Goal: Communication & Community: Answer question/provide support

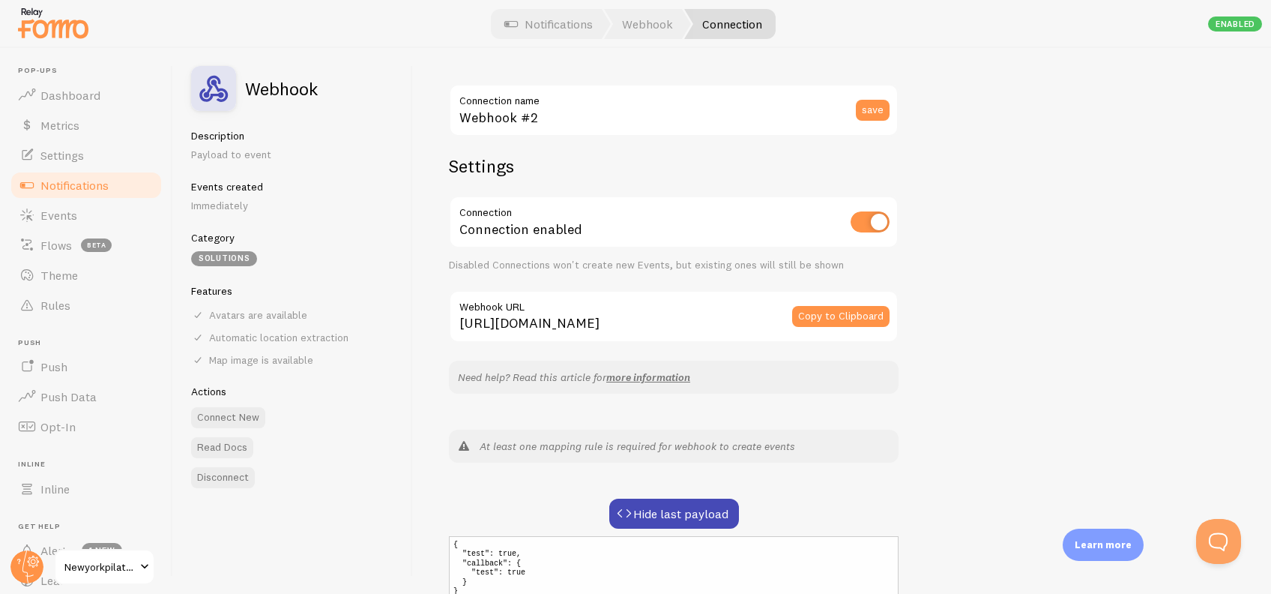
scroll to position [220, 0]
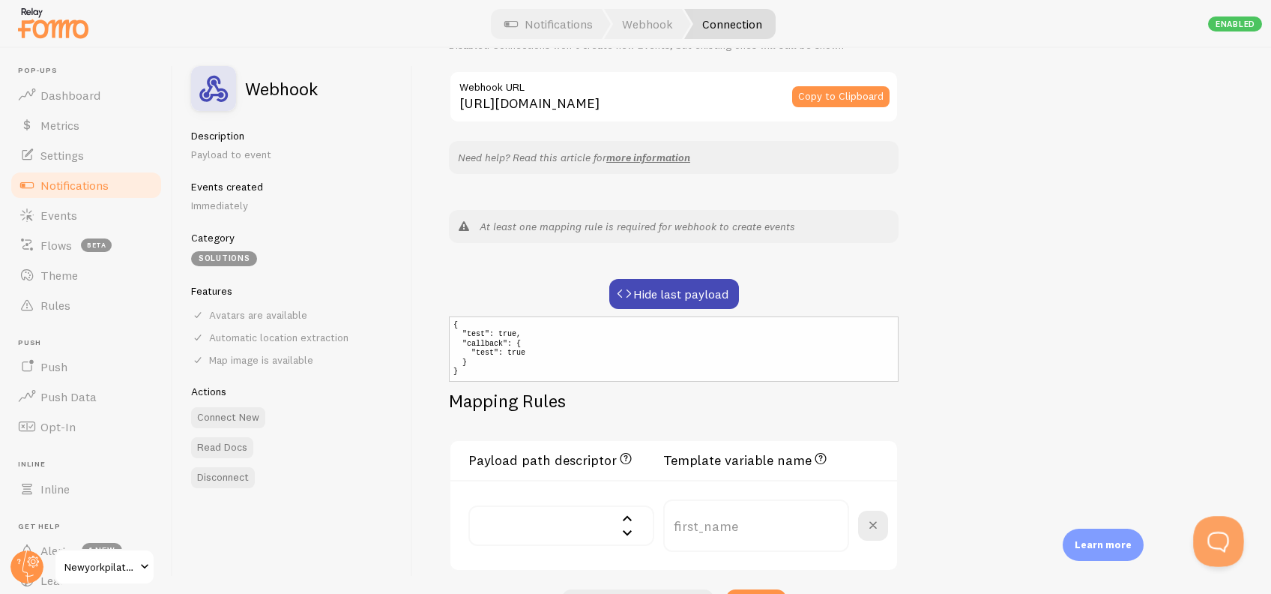
click at [1201, 544] on button "Open Beacon popover" at bounding box center [1215, 538] width 45 height 45
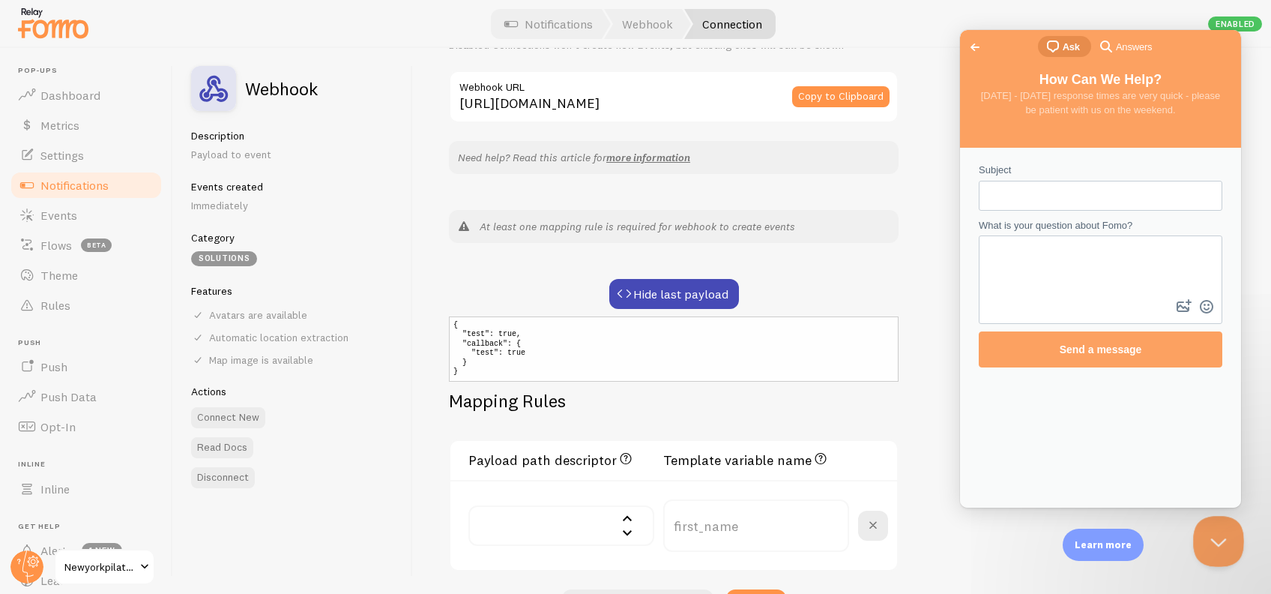
scroll to position [0, 0]
click at [975, 32] on div "Go back chat-square Ask search-medium Answers" at bounding box center [1100, 48] width 281 height 36
click at [976, 40] on span "Go back" at bounding box center [975, 47] width 18 height 18
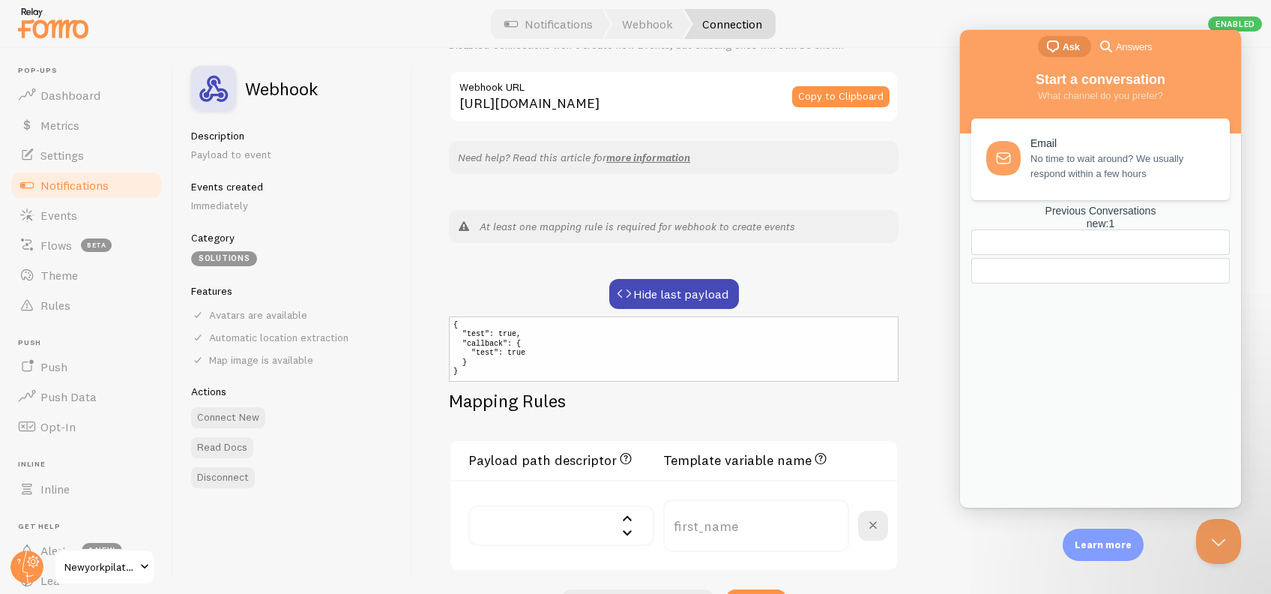
drag, startPoint x: 1062, startPoint y: 466, endPoint x: 1020, endPoint y: 477, distance: 42.7
click at [1020, 284] on link "Previous Conversations new : 1" at bounding box center [1101, 244] width 259 height 79
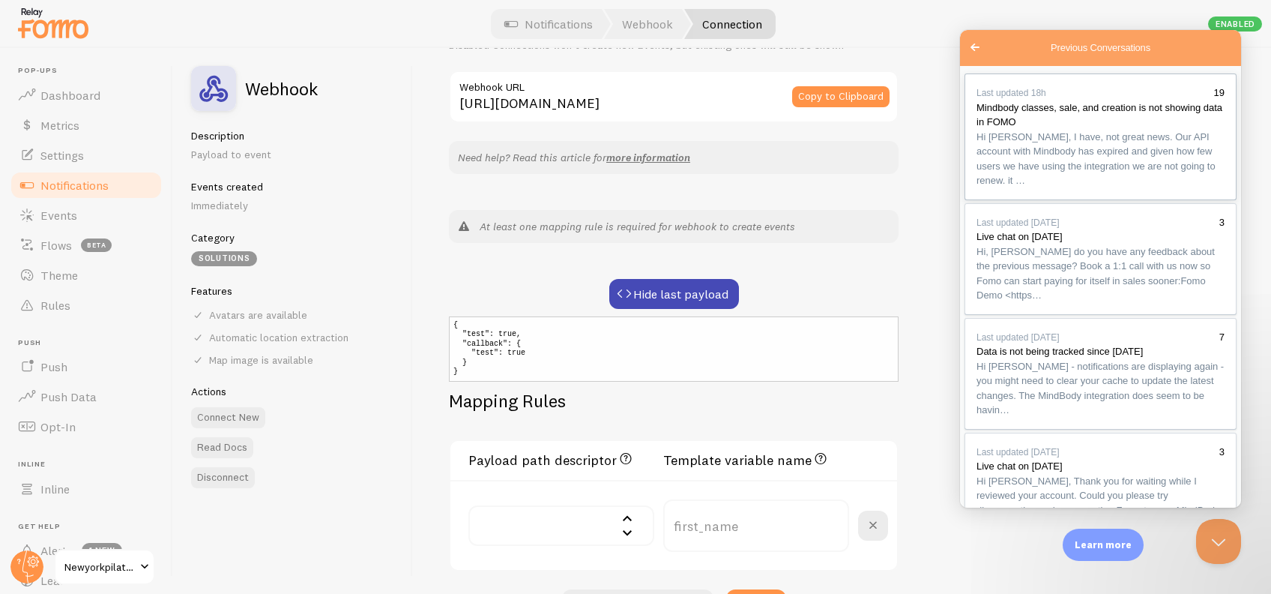
click at [1073, 180] on span "Hi [PERSON_NAME], I have, not great news. Our API account with Mindbody has exp…" at bounding box center [1096, 158] width 239 height 55
paste textarea "We’ll coordinate the webhook build on our side and reach out if we need guidance"
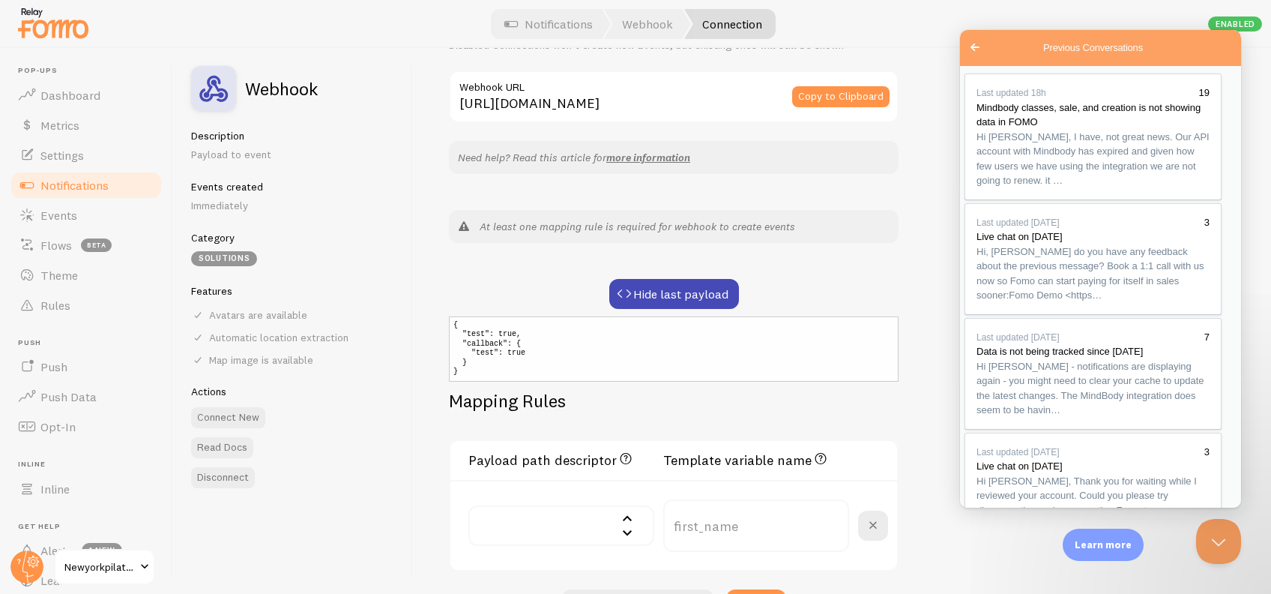
paste textarea "That’s unfortunate to hear, but I appreciate you clarifying the situation. We’l…"
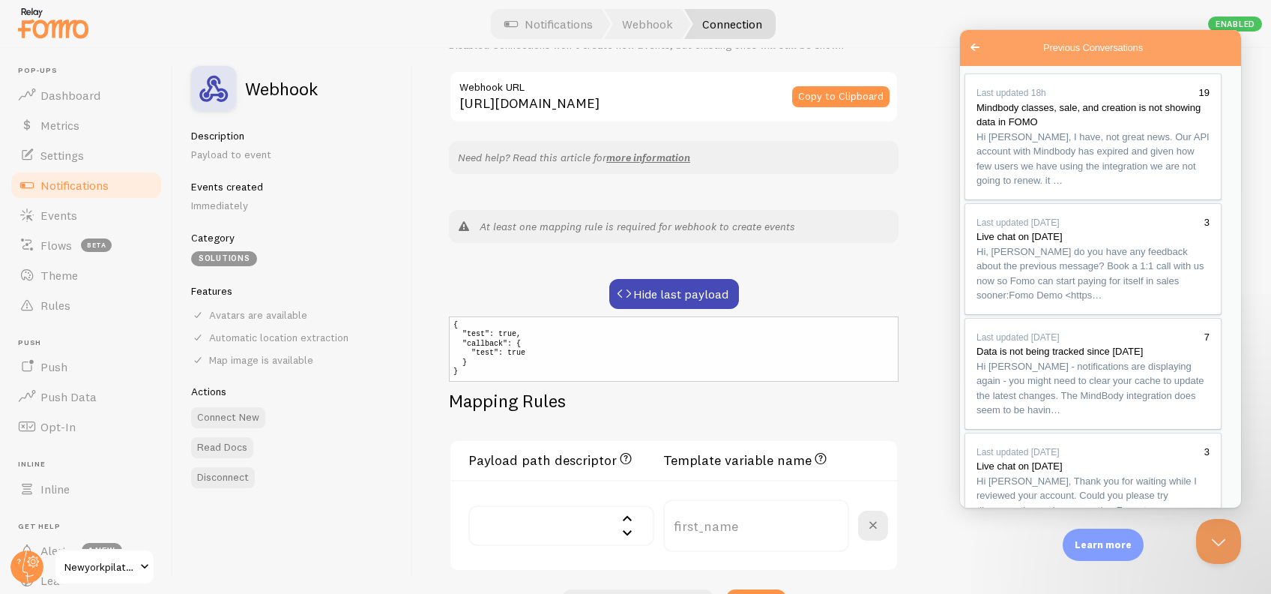
scroll to position [11, 0]
drag, startPoint x: 1092, startPoint y: 364, endPoint x: 984, endPoint y: 319, distance: 116.7
drag, startPoint x: 1134, startPoint y: 413, endPoint x: 1141, endPoint y: 378, distance: 35.9
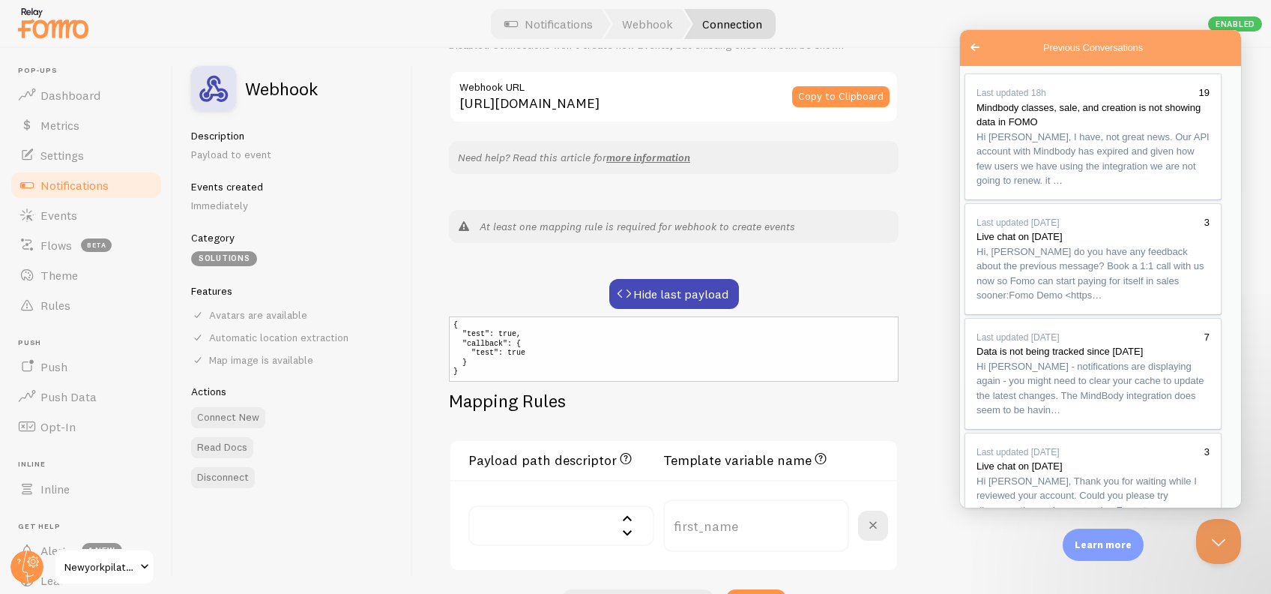
drag, startPoint x: 1116, startPoint y: 403, endPoint x: 1138, endPoint y: 387, distance: 27.5
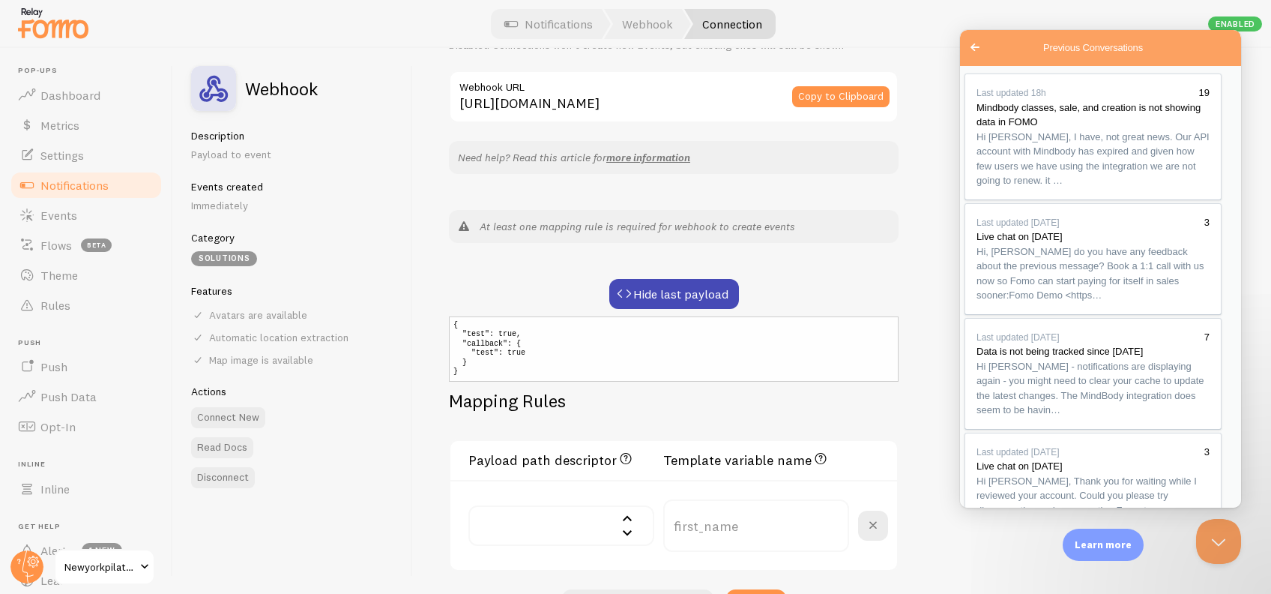
scroll to position [12, 0]
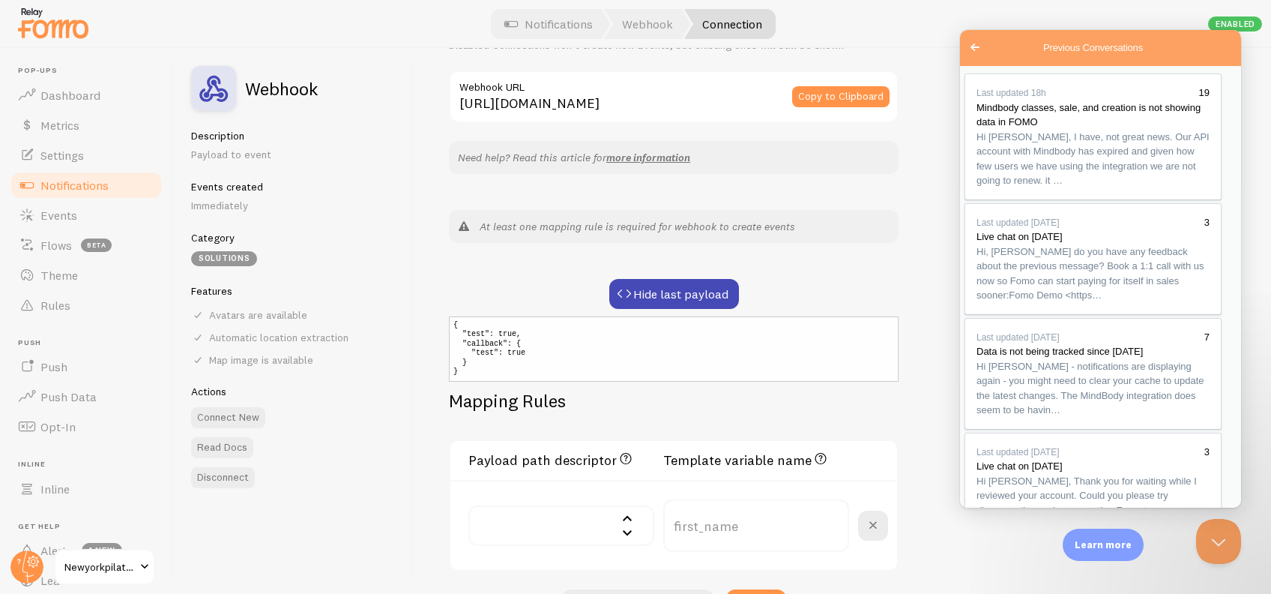
type textarea "Hi [PERSON_NAME], That’s unfortunate to hear, but I appreciate you clarifying t…"
